Goal: Navigation & Orientation: Find specific page/section

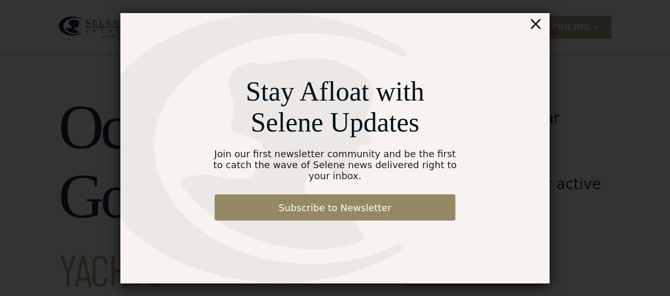
click at [538, 28] on div "×" at bounding box center [535, 23] width 15 height 21
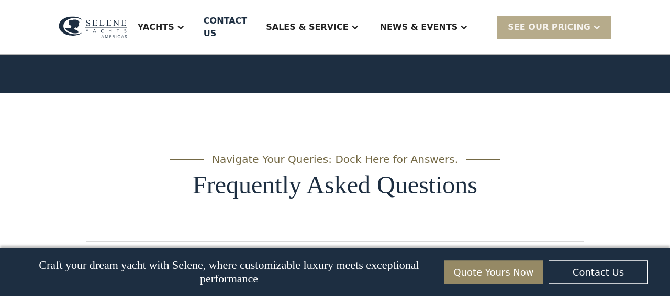
scroll to position [4956, 0]
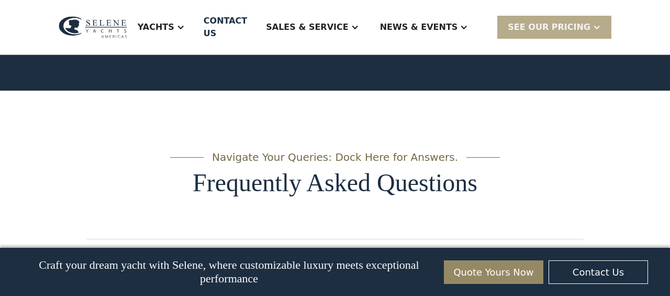
click at [577, 250] on icon at bounding box center [575, 258] width 17 height 17
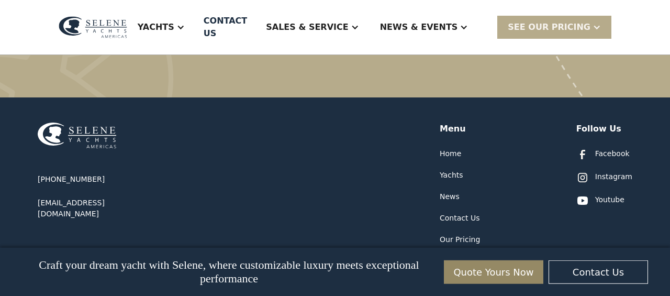
scroll to position [5782, 0]
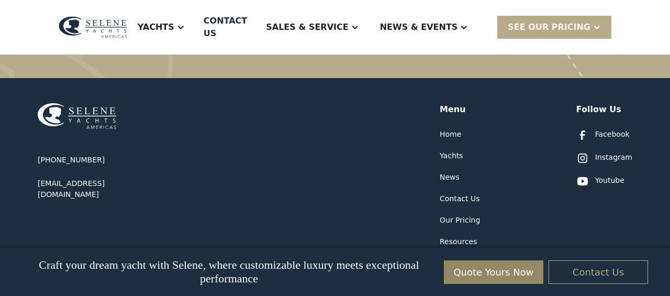
click at [583, 272] on link "Contact Us" at bounding box center [598, 272] width 99 height 24
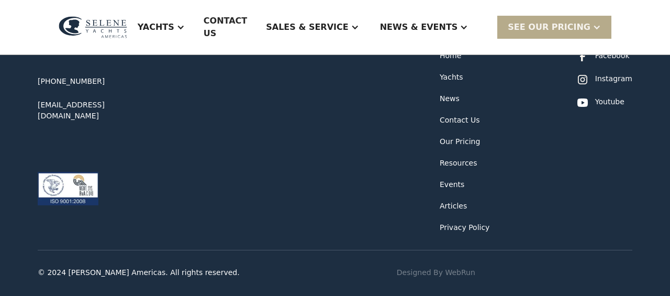
scroll to position [654, 0]
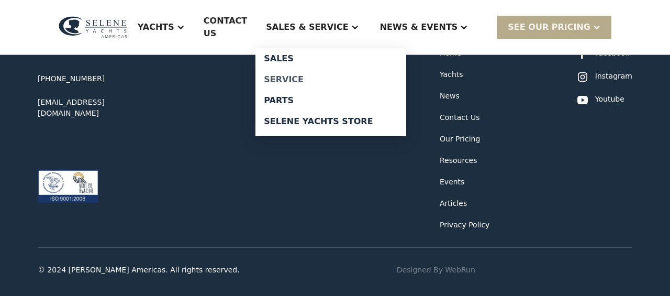
click at [336, 75] on div "Service" at bounding box center [331, 79] width 134 height 8
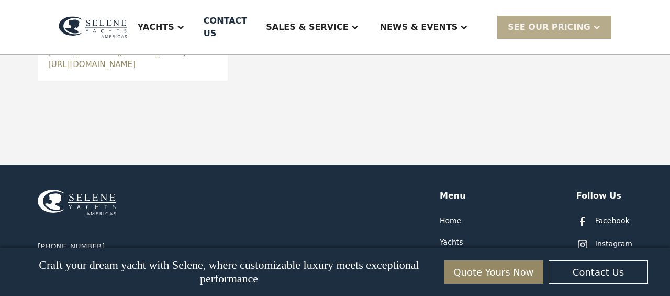
scroll to position [708, 0]
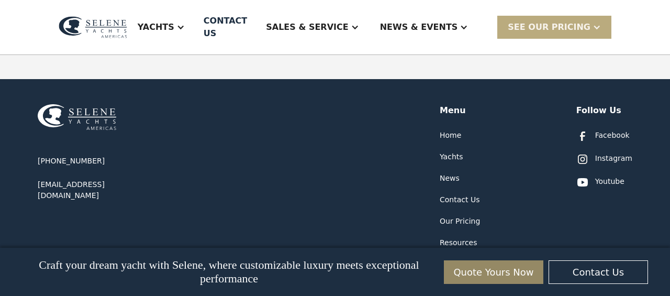
click at [595, 23] on div at bounding box center [597, 27] width 8 height 8
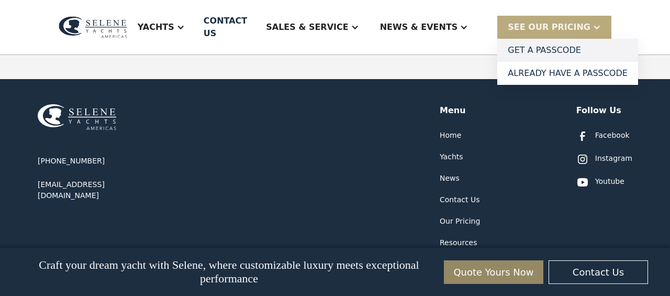
click at [552, 43] on link "Get a PASSCODE" at bounding box center [567, 50] width 141 height 23
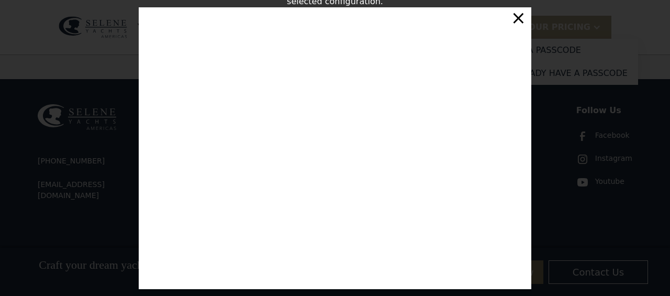
click at [518, 20] on div "×" at bounding box center [518, 17] width 15 height 21
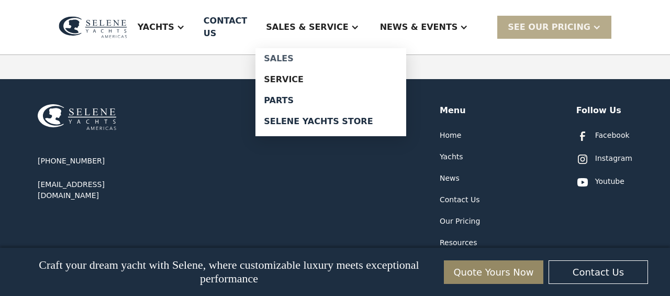
click at [329, 54] on div "Sales" at bounding box center [331, 58] width 134 height 8
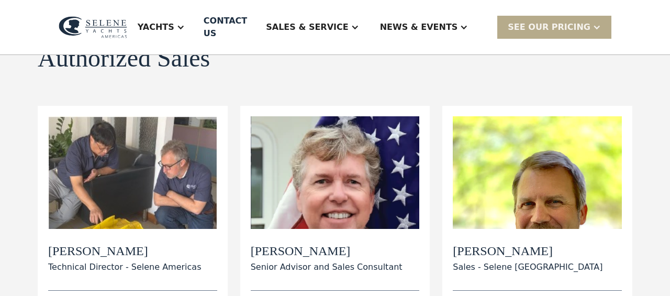
scroll to position [54, 0]
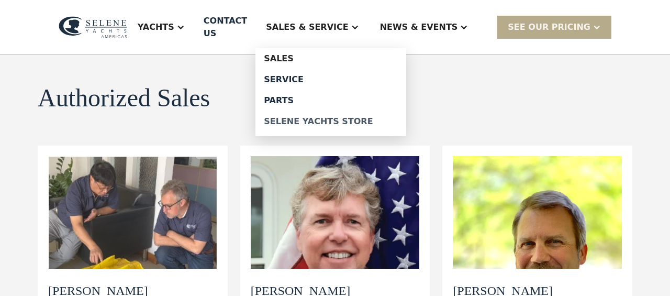
click at [363, 117] on div "Selene Yachts Store" at bounding box center [331, 121] width 134 height 8
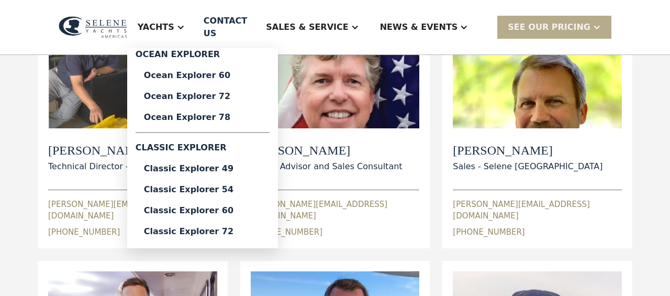
scroll to position [218, 0]
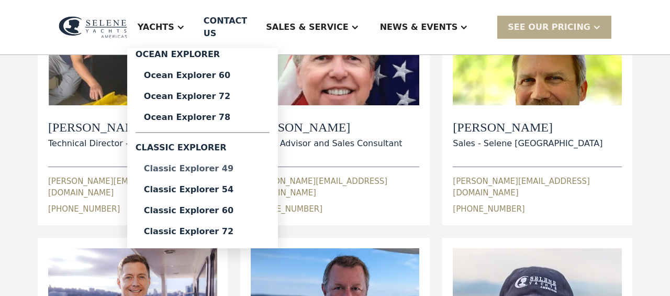
click at [229, 164] on div "Classic Explorer 49" at bounding box center [202, 168] width 117 height 8
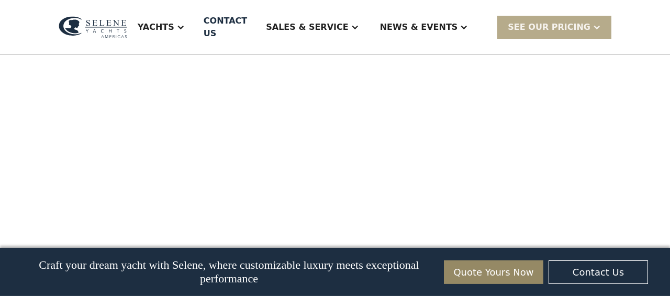
scroll to position [1144, 0]
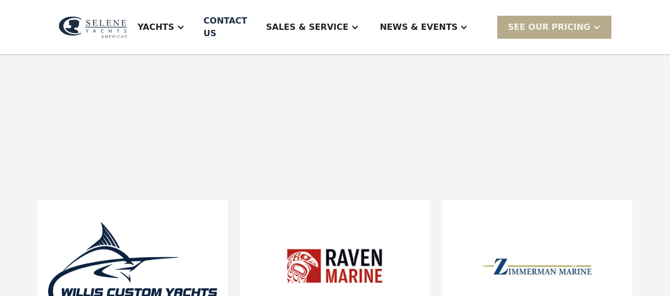
scroll to position [708, 0]
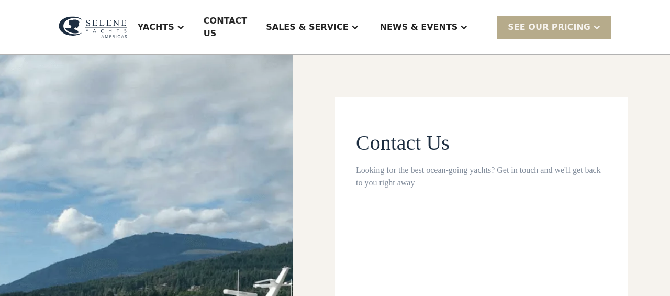
scroll to position [654, 0]
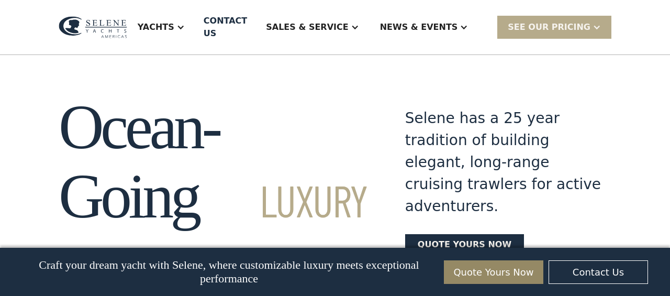
scroll to position [5567, 0]
